Goal: Task Accomplishment & Management: Use online tool/utility

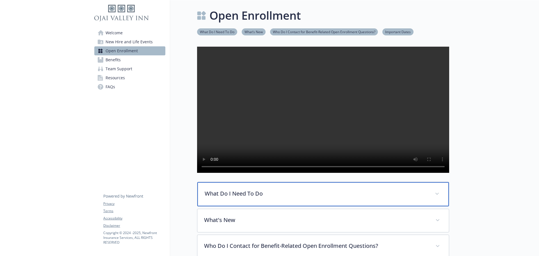
click at [249, 197] on p "What Do I Need To Do" at bounding box center [316, 193] width 223 height 8
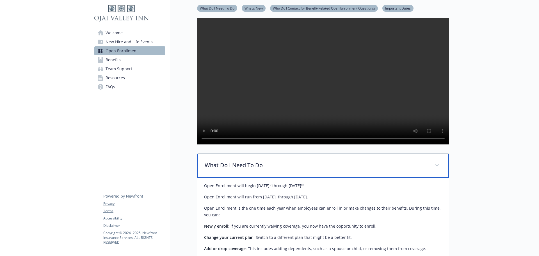
scroll to position [28, 0]
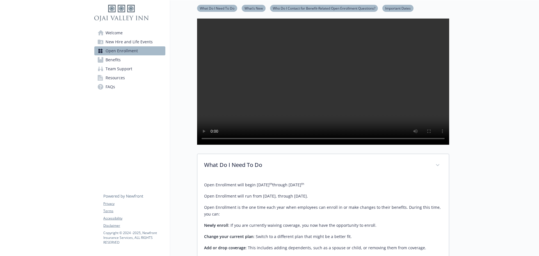
click at [125, 43] on span "New Hire and Life Events" at bounding box center [128, 41] width 47 height 9
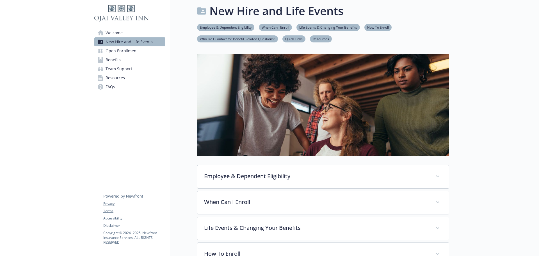
scroll to position [28, 0]
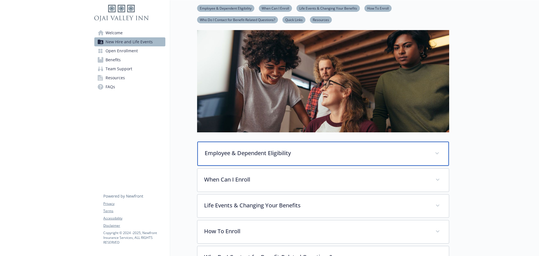
click at [252, 154] on p "Employee & Dependent Eligibility" at bounding box center [316, 153] width 223 height 8
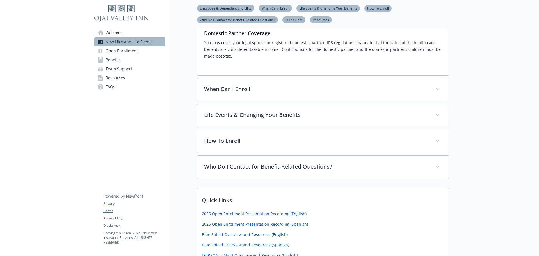
scroll to position [224, 0]
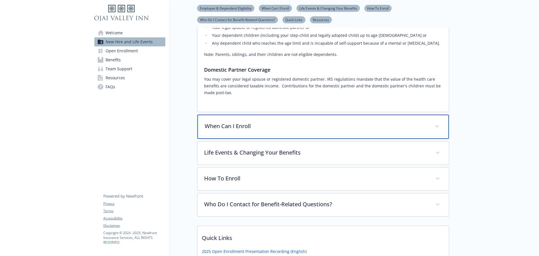
click at [245, 121] on div "When Can I Enroll" at bounding box center [322, 126] width 251 height 24
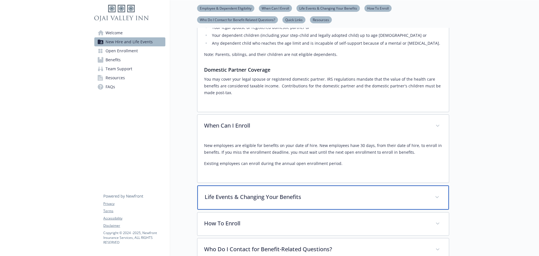
click at [286, 199] on p "Life Events & Changing Your Benefits" at bounding box center [316, 196] width 223 height 8
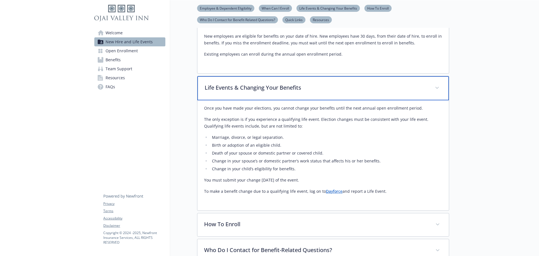
scroll to position [337, 0]
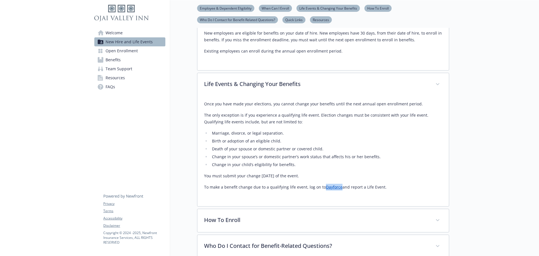
drag, startPoint x: 336, startPoint y: 189, endPoint x: 323, endPoint y: 188, distance: 12.9
click at [323, 188] on p "To make a benefit change due to a qualifying life event, log on to Dayforce and…" at bounding box center [323, 186] width 238 height 7
copy link "Dayforce"
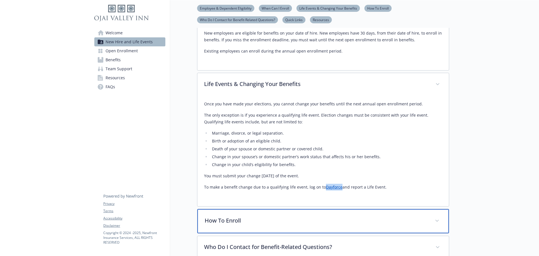
click at [269, 221] on p "How To Enroll" at bounding box center [316, 220] width 223 height 8
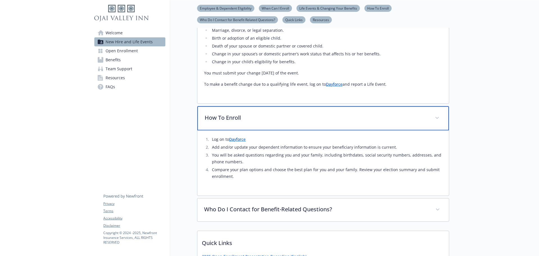
scroll to position [449, 0]
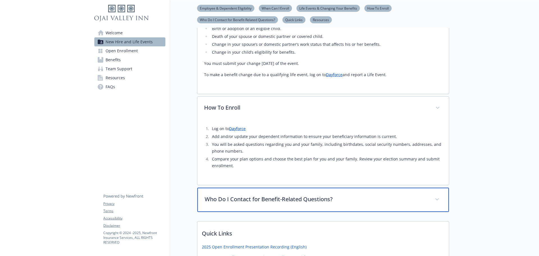
click at [228, 201] on p "Who Do I Contact for Benefit-Related Questions?" at bounding box center [316, 199] width 223 height 8
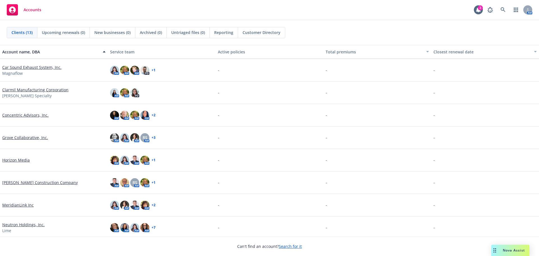
scroll to position [84, 0]
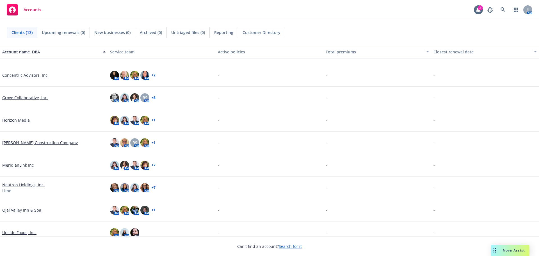
click at [12, 212] on link "Ojai Valley Inn & Spa" at bounding box center [21, 210] width 39 height 6
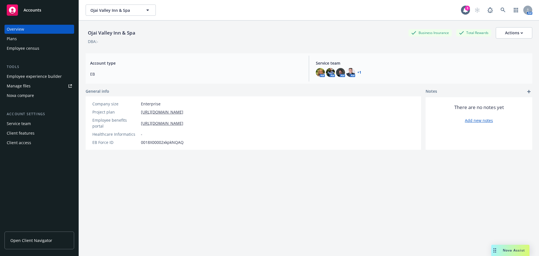
click at [31, 78] on div "Employee experience builder" at bounding box center [34, 76] width 55 height 9
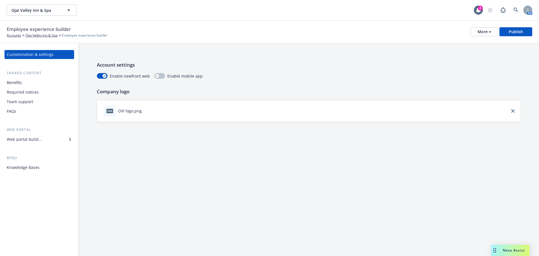
click at [21, 140] on div "Web portal builder" at bounding box center [24, 139] width 35 height 9
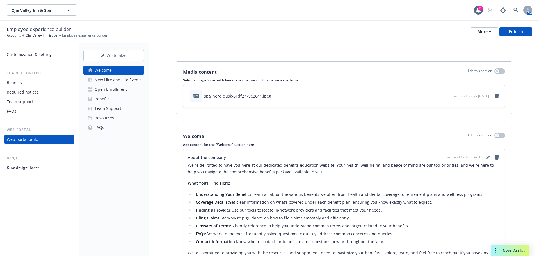
click at [115, 88] on div "Open Enrollment" at bounding box center [111, 89] width 32 height 9
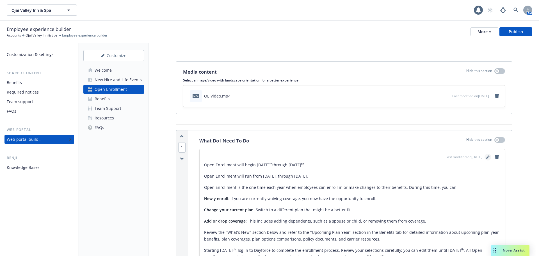
click at [486, 156] on icon "editPencil" at bounding box center [487, 156] width 3 height 3
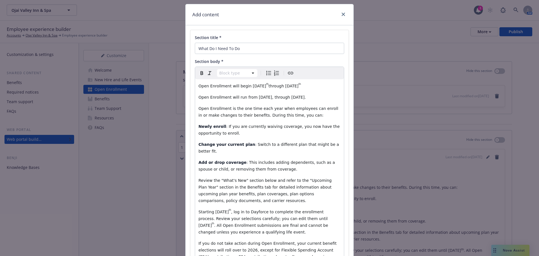
scroll to position [28, 0]
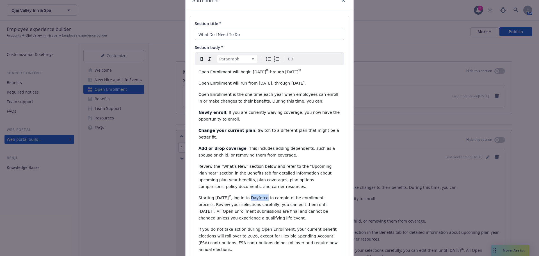
drag, startPoint x: 265, startPoint y: 198, endPoint x: 251, endPoint y: 199, distance: 14.0
click at [251, 199] on span ", log in to Dayforce to complete the enrollment process. Review your selections…" at bounding box center [263, 204] width 130 height 18
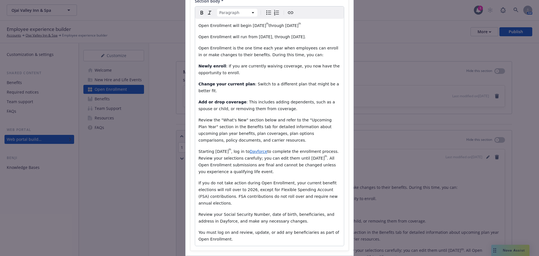
scroll to position [84, 0]
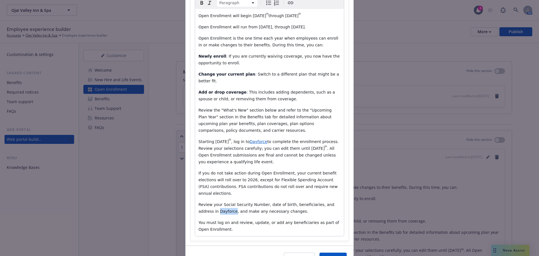
drag, startPoint x: 211, startPoint y: 205, endPoint x: 195, endPoint y: 205, distance: 16.6
click at [195, 205] on div "Open Enrollment will begin October 20 th through October 29 th Open Enrollment …" at bounding box center [269, 122] width 149 height 227
click at [332, 255] on span "Save" at bounding box center [332, 257] width 9 height 5
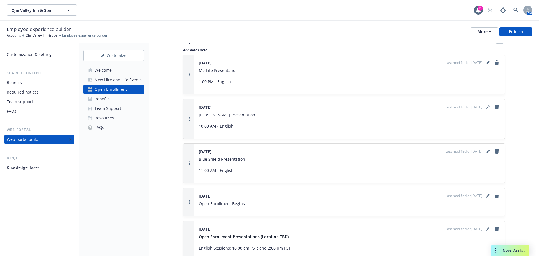
scroll to position [729, 0]
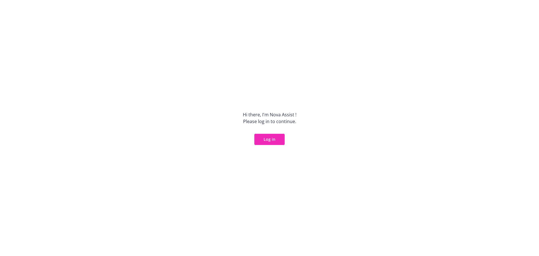
click at [268, 140] on button "Log in" at bounding box center [269, 139] width 30 height 11
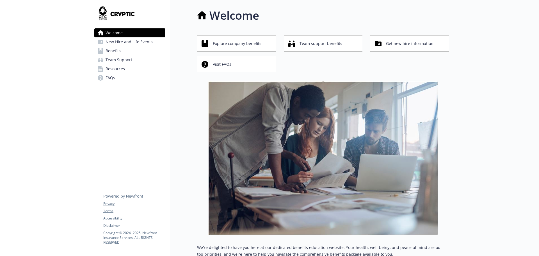
click at [104, 49] on link "Benefits" at bounding box center [129, 50] width 71 height 9
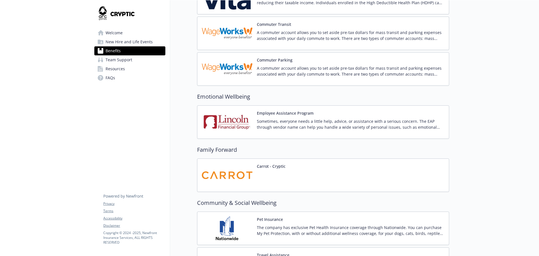
scroll to position [589, 0]
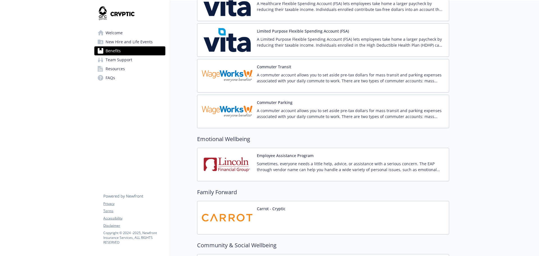
click at [280, 208] on button "Carrot - Cryptic" at bounding box center [271, 208] width 29 height 6
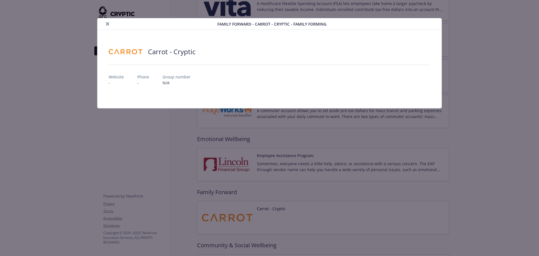
click at [108, 25] on icon "close" at bounding box center [107, 23] width 3 height 3
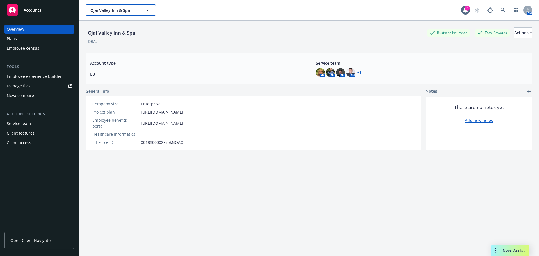
click at [114, 8] on span "Ojai Valley Inn & Spa" at bounding box center [114, 10] width 49 height 6
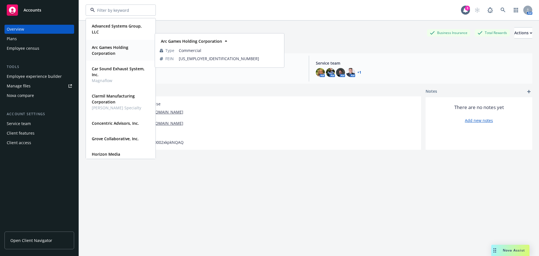
click at [106, 51] on strong "Arc Games Holding Corporation" at bounding box center [110, 50] width 36 height 11
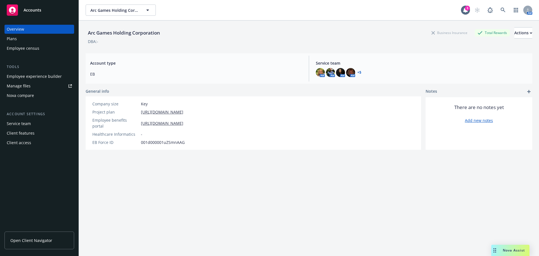
click at [7, 40] on div "Plans" at bounding box center [12, 38] width 10 height 9
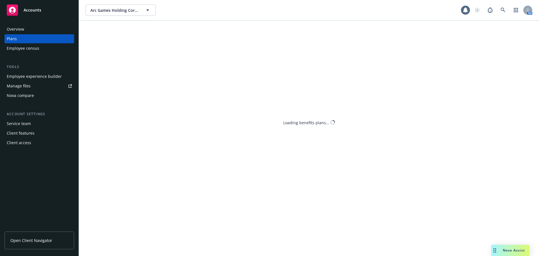
click at [13, 78] on div "Employee experience builder" at bounding box center [34, 76] width 55 height 9
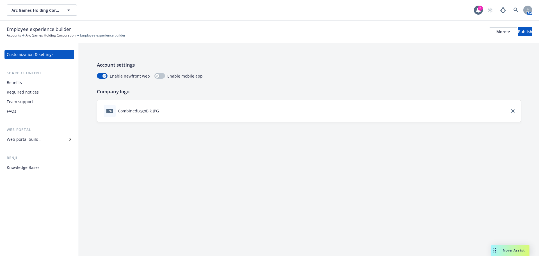
click at [14, 83] on div "Benefits" at bounding box center [14, 82] width 15 height 9
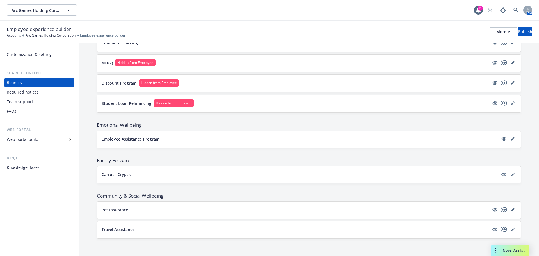
scroll to position [465, 0]
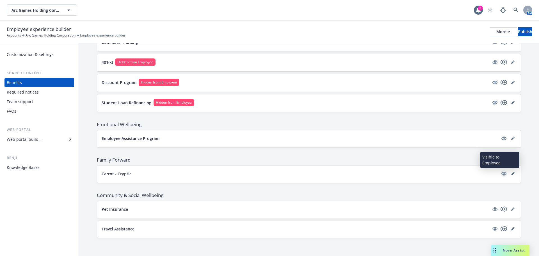
click at [501, 175] on icon "visible" at bounding box center [503, 174] width 5 height 4
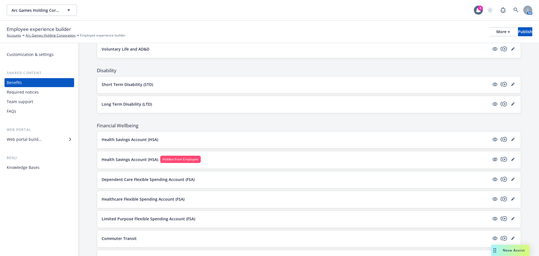
scroll to position [252, 0]
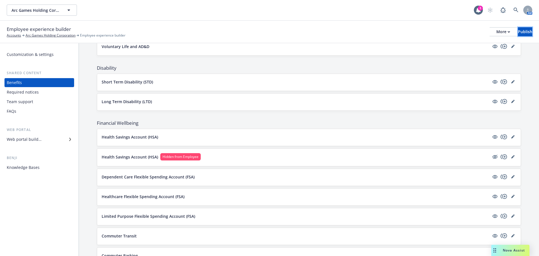
drag, startPoint x: 514, startPoint y: 33, endPoint x: 500, endPoint y: 36, distance: 13.7
click at [518, 33] on div "Publish" at bounding box center [525, 31] width 14 height 8
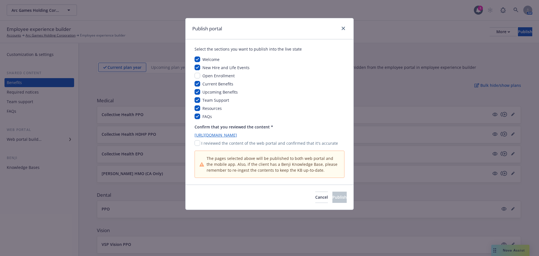
click at [210, 146] on p "I reviewed the content of the web portal and confirmed that it's accurate" at bounding box center [269, 143] width 137 height 6
click at [202, 144] on p "I reviewed the content of the web portal and confirmed that it's accurate" at bounding box center [269, 143] width 137 height 6
click at [198, 144] on input "checkbox" at bounding box center [197, 143] width 6 height 6
checkbox input "true"
click at [335, 198] on span "Publish" at bounding box center [339, 196] width 14 height 5
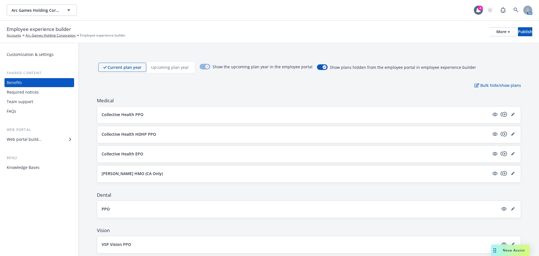
click at [500, 249] on div "Nova Assist" at bounding box center [513, 249] width 31 height 5
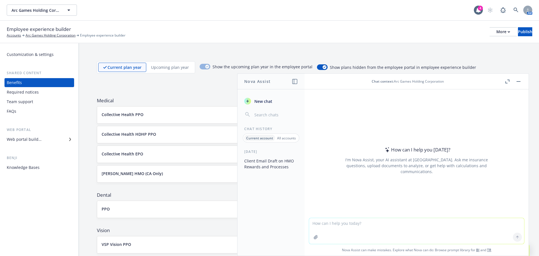
click at [334, 225] on textarea at bounding box center [416, 231] width 215 height 26
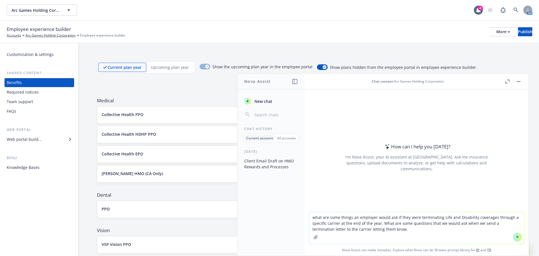
type textarea "what are some things an employer would ask if they were terminating Life and Di…"
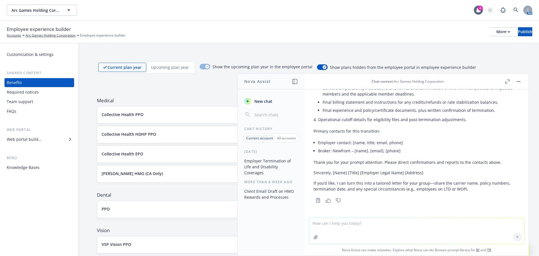
scroll to position [877, 0]
